Goal: Navigation & Orientation: Find specific page/section

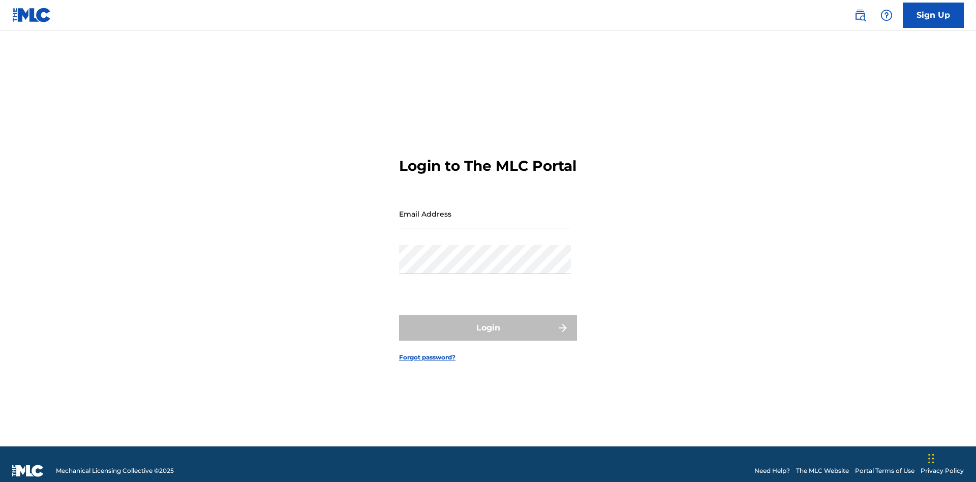
scroll to position [13, 0]
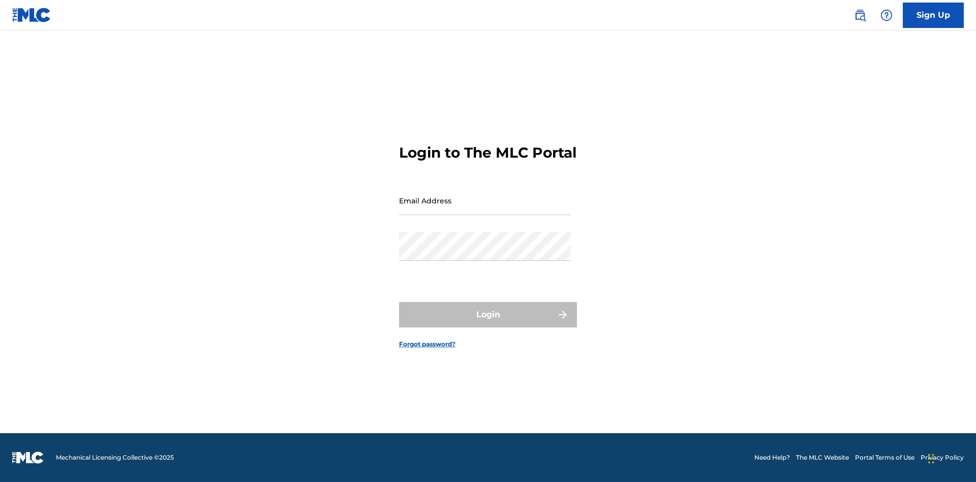
click at [485, 209] on input "Email Address" at bounding box center [485, 200] width 172 height 29
type input "[PERSON_NAME][EMAIL_ADDRESS][DOMAIN_NAME]"
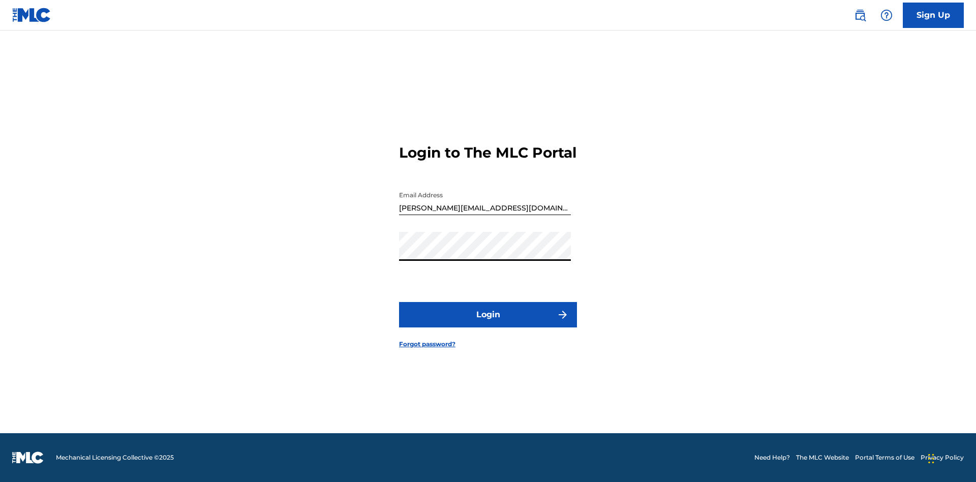
click at [488, 323] on button "Login" at bounding box center [488, 314] width 178 height 25
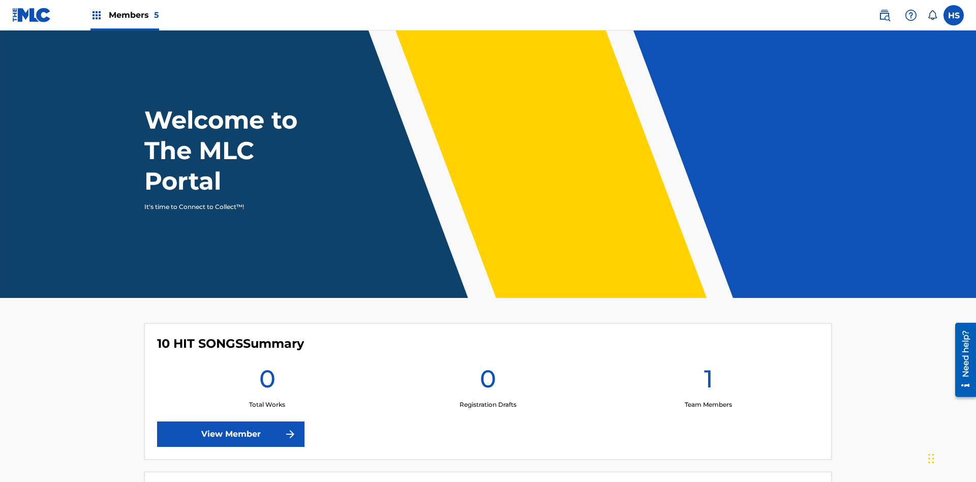
click at [124, 15] on span "Members 5" at bounding box center [134, 15] width 50 height 12
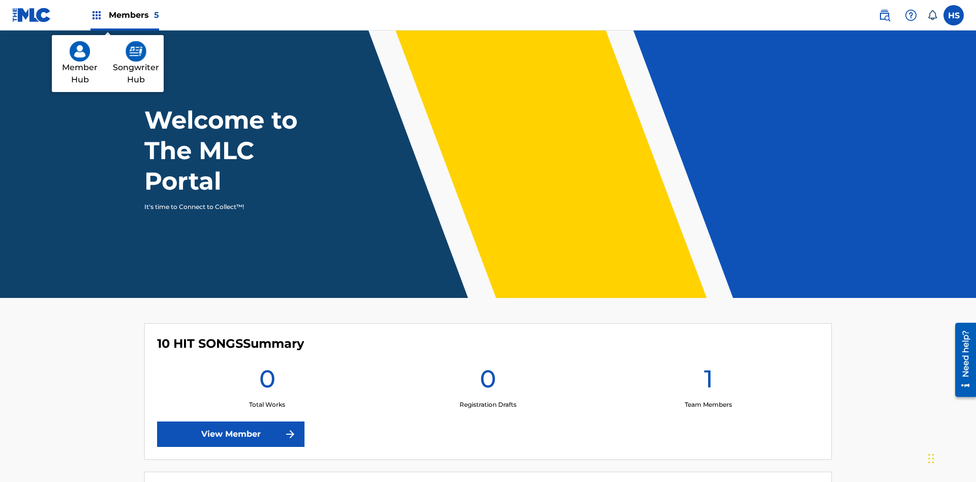
click at [136, 51] on img at bounding box center [136, 51] width 21 height 20
